Goal: Information Seeking & Learning: Find specific page/section

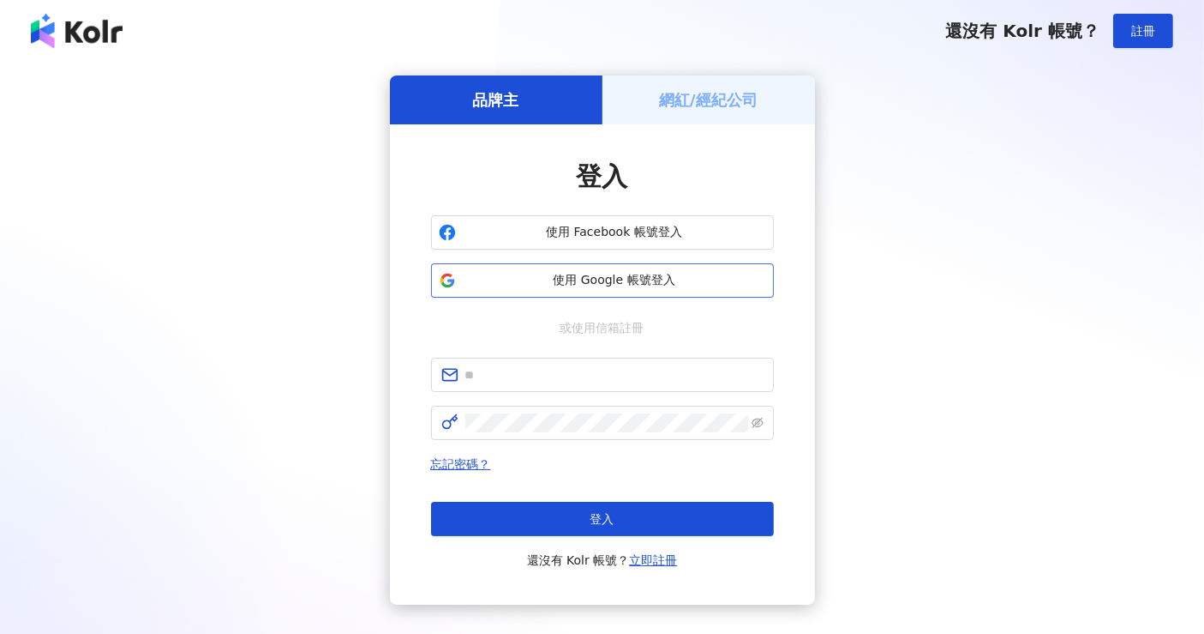
click at [672, 270] on button "使用 Google 帳號登入" at bounding box center [602, 280] width 343 height 34
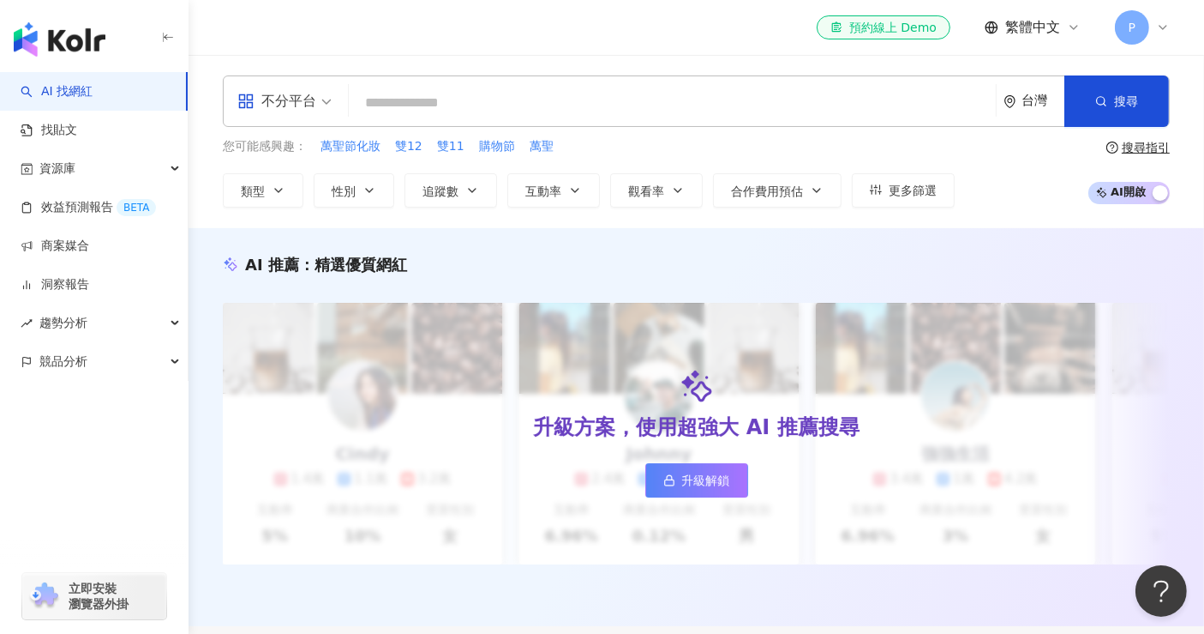
click at [323, 102] on span "不分平台" at bounding box center [284, 100] width 94 height 27
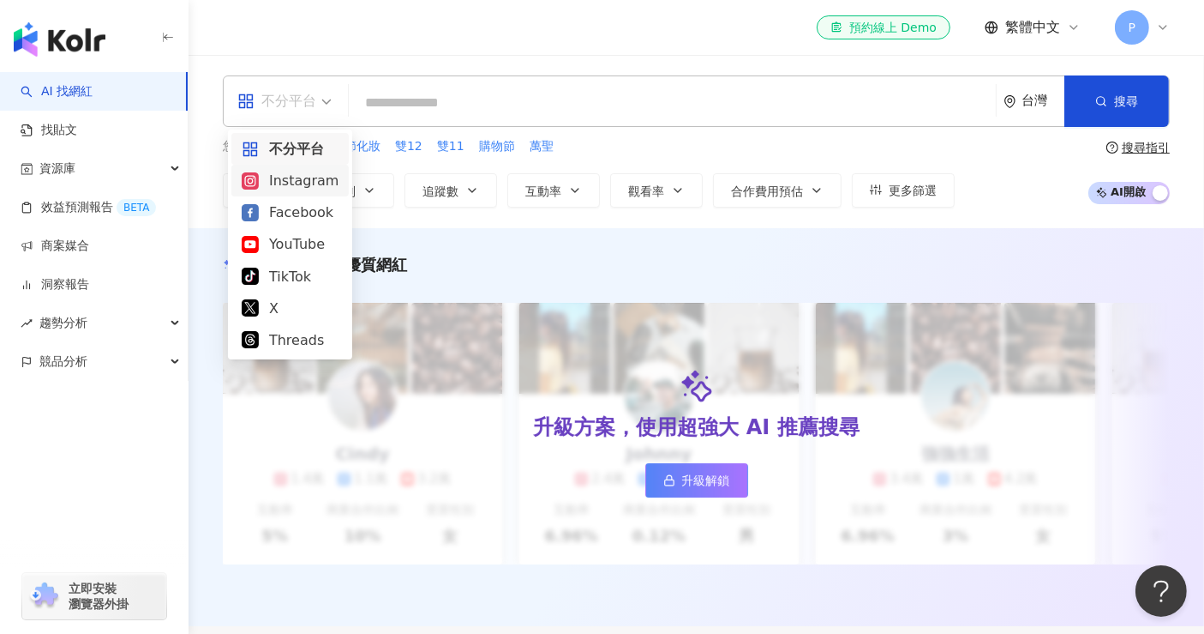
drag, startPoint x: 310, startPoint y: 172, endPoint x: 326, endPoint y: 167, distance: 16.3
click at [315, 172] on div "Instagram" at bounding box center [290, 180] width 97 height 21
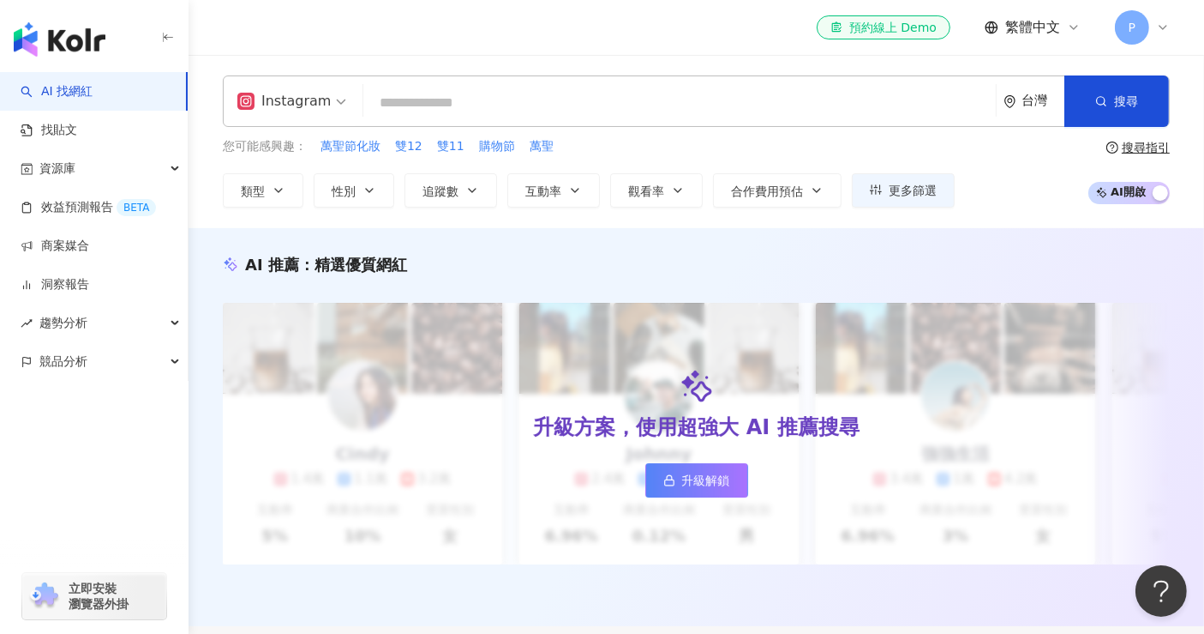
click at [449, 109] on input "search" at bounding box center [679, 103] width 619 height 33
paste input "**********"
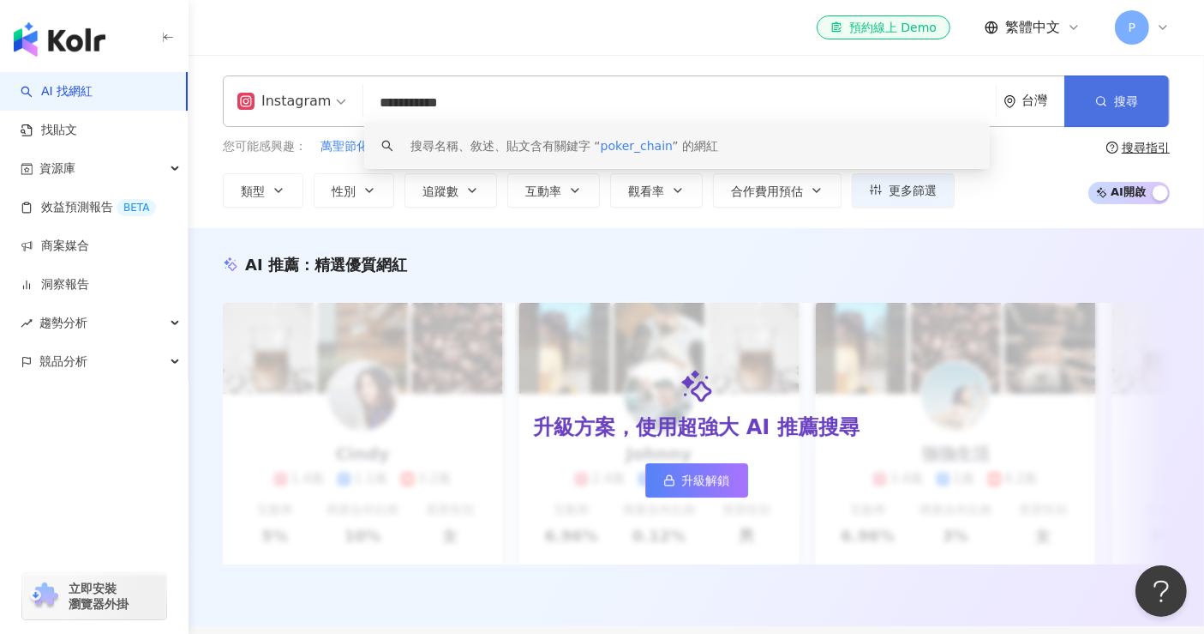
type input "**********"
click at [1138, 101] on span "搜尋" at bounding box center [1126, 101] width 24 height 14
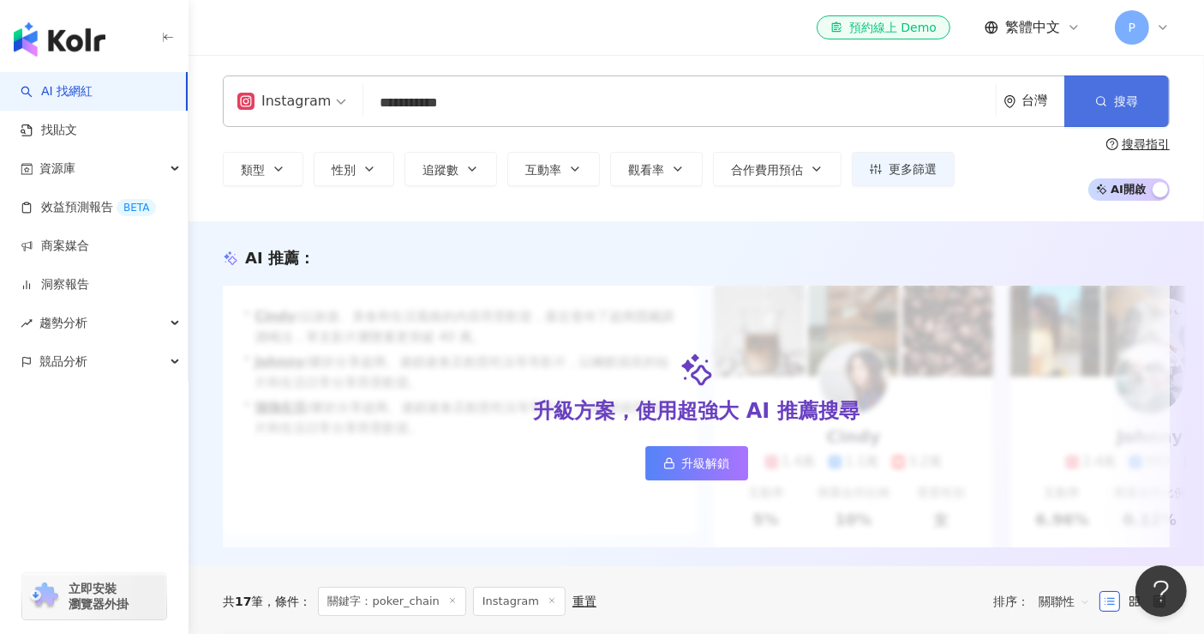
click at [1066, 86] on button "搜尋" at bounding box center [1117, 100] width 105 height 51
click at [1098, 86] on button "搜尋" at bounding box center [1117, 100] width 105 height 51
click at [1129, 101] on span "搜尋" at bounding box center [1126, 101] width 24 height 14
